Goal: Ask a question

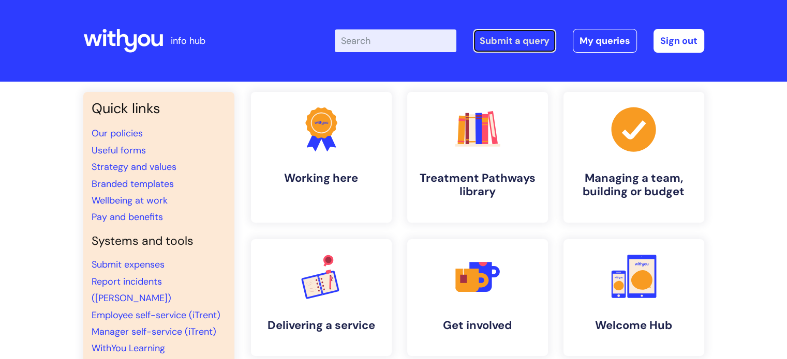
click at [533, 40] on link "Submit a query" at bounding box center [514, 41] width 83 height 24
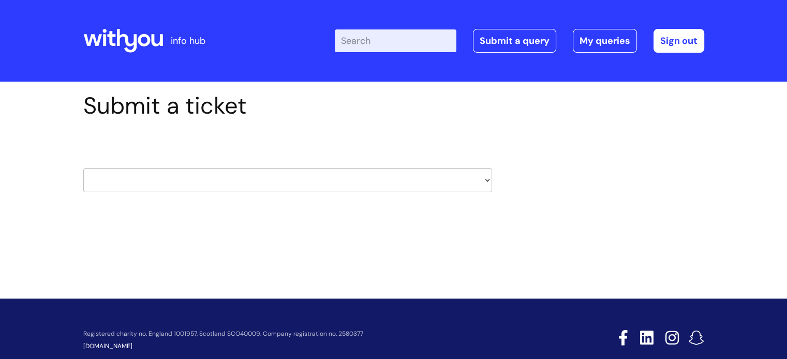
click at [487, 180] on select "HR / People IT and Support Clinical Drug Alerts Finance Accounts Data Support T…" at bounding box center [287, 181] width 409 height 24
select select "systems"
click at [83, 169] on select "HR / People IT and Support Clinical Drug Alerts Finance Accounts Data Support T…" at bounding box center [287, 181] width 409 height 24
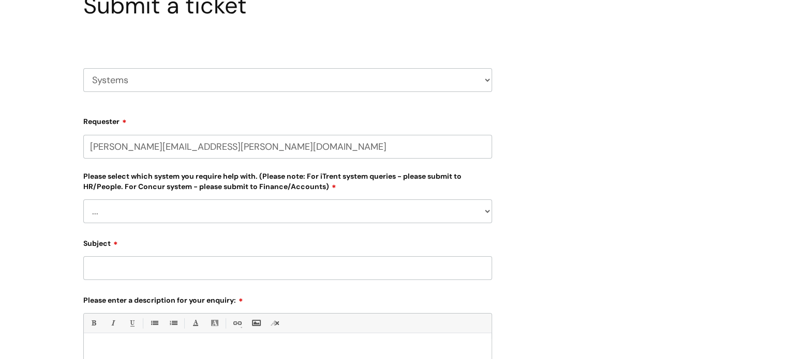
scroll to position [111, 0]
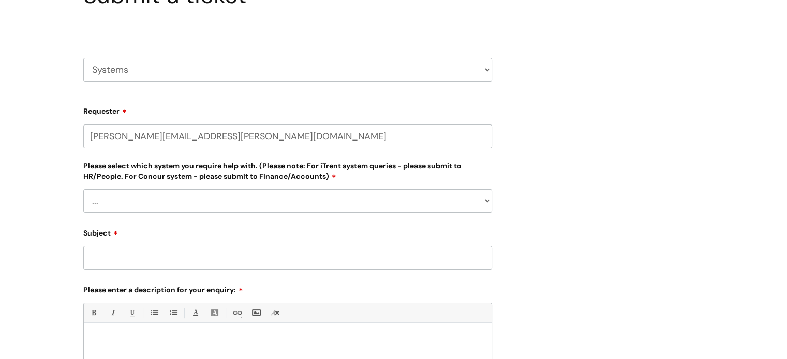
click at [485, 203] on select "... [PERSON_NAME] Helpdesk [DATE][DOMAIN_NAME] Nebula fault ILLY CarePath fault…" at bounding box center [287, 201] width 409 height 24
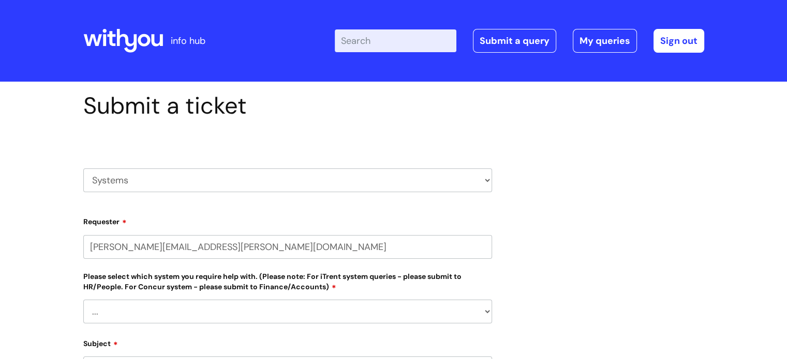
click at [488, 183] on select "HR / People IT and Support Clinical Drug Alerts Finance Accounts Data Support T…" at bounding box center [287, 181] width 409 height 24
select select "finance_accounts"
click at [83, 169] on select "HR / People IT and Support Clinical Drug Alerts Finance Accounts Data Support T…" at bounding box center [287, 181] width 409 height 24
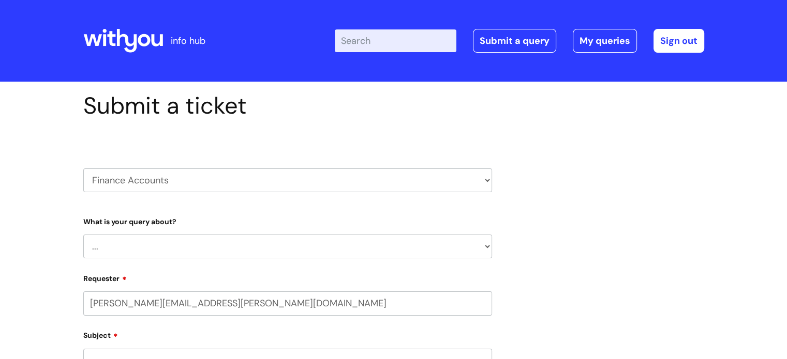
click at [478, 248] on select "... Finance Systems Finance Requests (inc. Expenses) Invoices Research" at bounding box center [287, 247] width 409 height 24
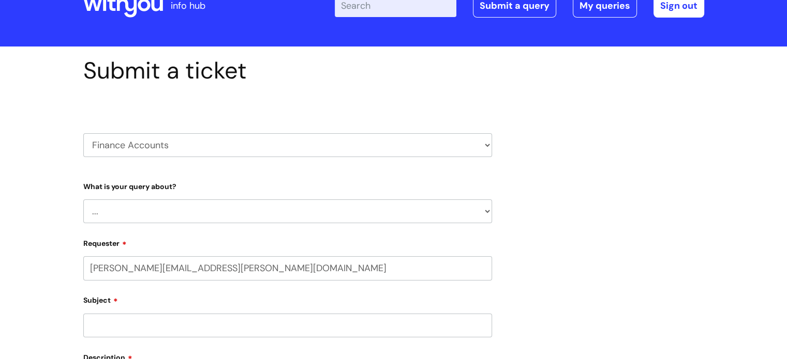
scroll to position [35, 0]
click at [481, 144] on select "HR / People IT and Support Clinical Drug Alerts Finance Accounts Data Support T…" at bounding box center [287, 145] width 409 height 24
select select "it_and_support"
click at [83, 133] on select "HR / People IT and Support Clinical Drug Alerts Finance Accounts Data Support T…" at bounding box center [287, 145] width 409 height 24
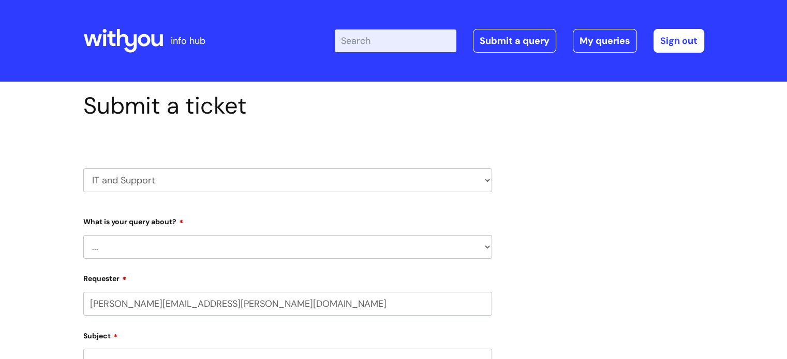
click at [482, 251] on select "... Mobile Phone Reset & MFA Accounts, Starters and Leavers IT Hardware issue I…" at bounding box center [287, 247] width 409 height 24
select select "Accounts, Starters and Leavers"
click at [83, 235] on select "... Mobile Phone Reset & MFA Accounts, Starters and Leavers IT Hardware issue I…" at bounding box center [287, 247] width 409 height 24
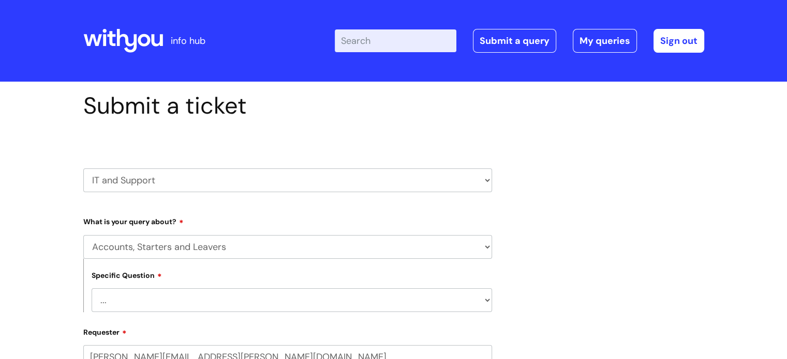
click at [468, 305] on select "... I have a new starter I have a leaver I need to make a change to an account …" at bounding box center [292, 301] width 400 height 24
click at [482, 179] on select "HR / People IT and Support Clinical Drug Alerts Finance Accounts Data Support T…" at bounding box center [287, 181] width 409 height 24
